Goal: Navigation & Orientation: Find specific page/section

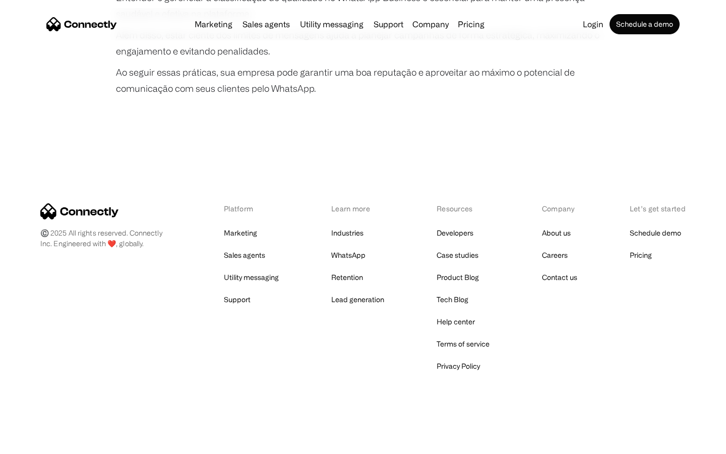
scroll to position [1889, 0]
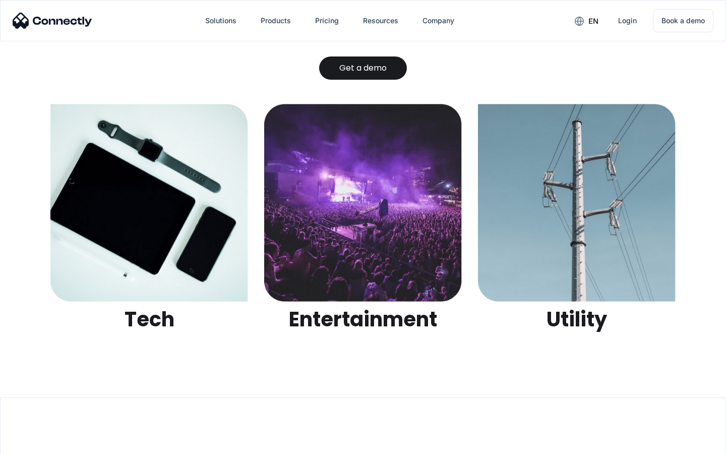
scroll to position [3182, 0]
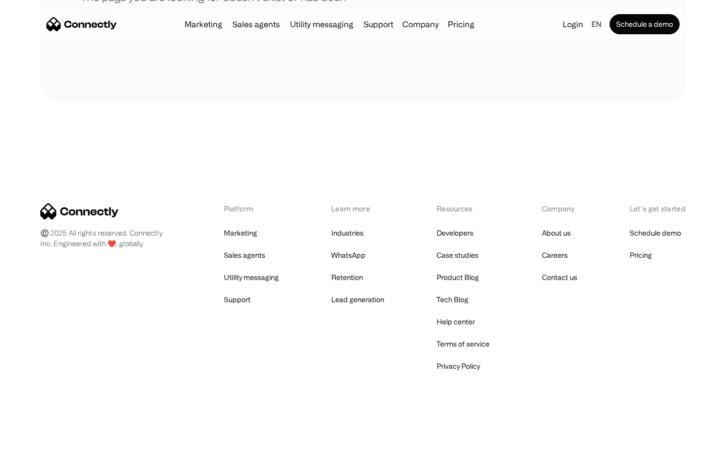
scroll to position [184, 0]
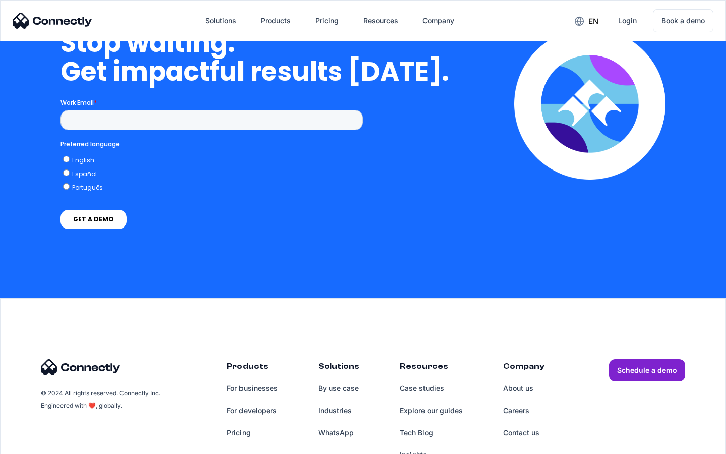
scroll to position [4148, 0]
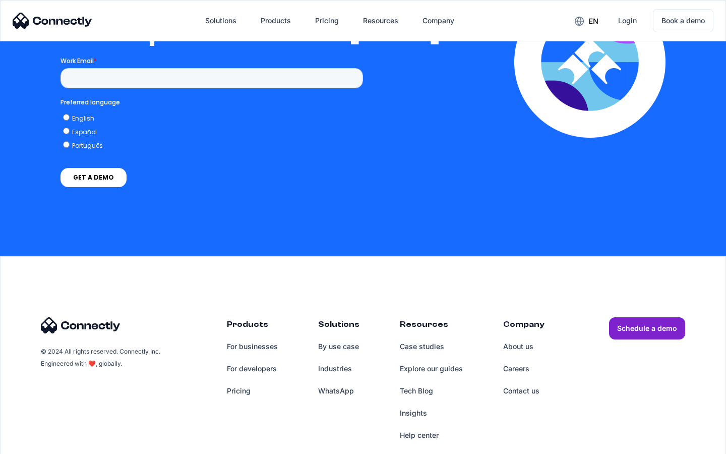
scroll to position [2205, 0]
